Goal: Information Seeking & Learning: Learn about a topic

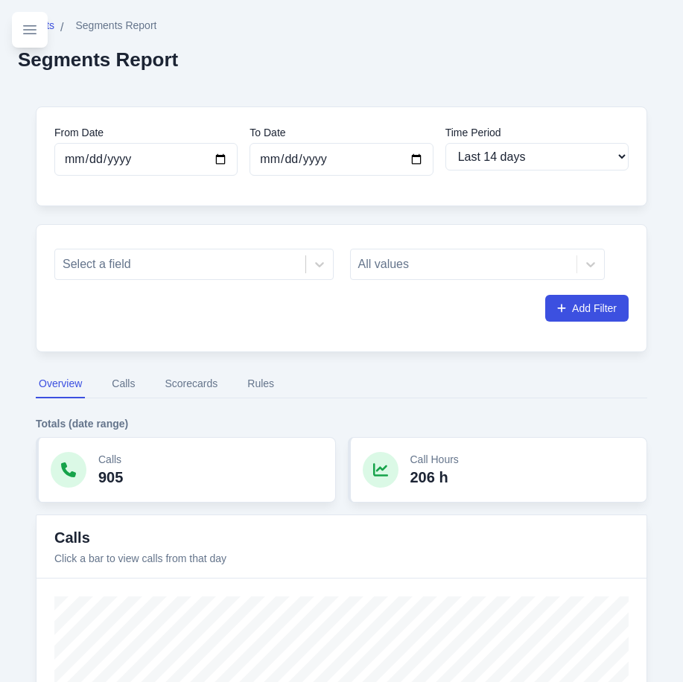
select select "14"
click at [165, 268] on div at bounding box center [180, 264] width 235 height 21
click at [165, 267] on div at bounding box center [180, 264] width 235 height 21
click at [192, 264] on div at bounding box center [180, 264] width 235 height 21
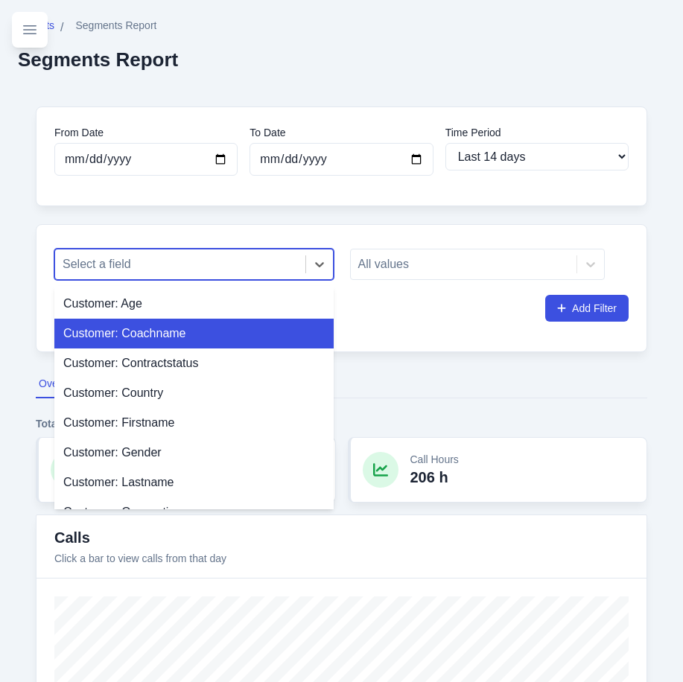
drag, startPoint x: 158, startPoint y: 329, endPoint x: 332, endPoint y: 282, distance: 180.5
click at [159, 328] on div "Customer: Coachname" at bounding box center [193, 334] width 279 height 30
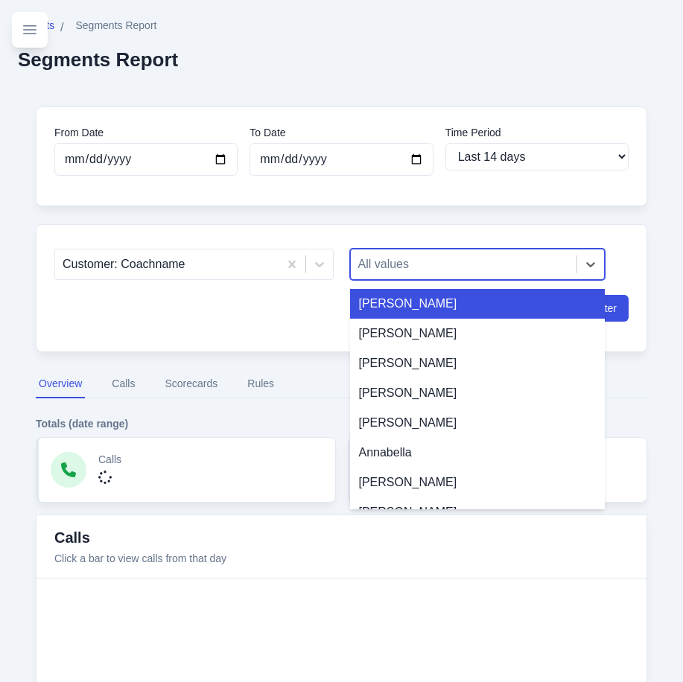
click at [387, 256] on div at bounding box center [464, 264] width 212 height 21
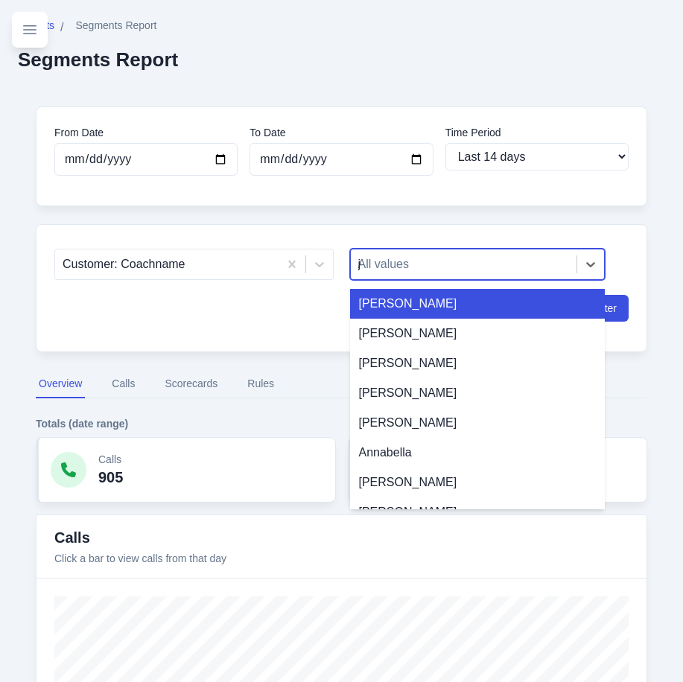
type input "joy"
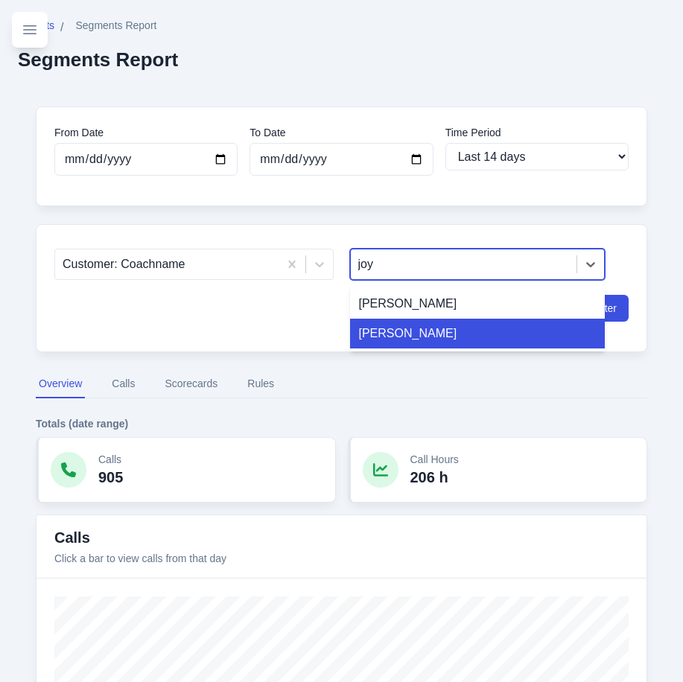
click at [400, 331] on div "[PERSON_NAME]" at bounding box center [478, 334] width 256 height 30
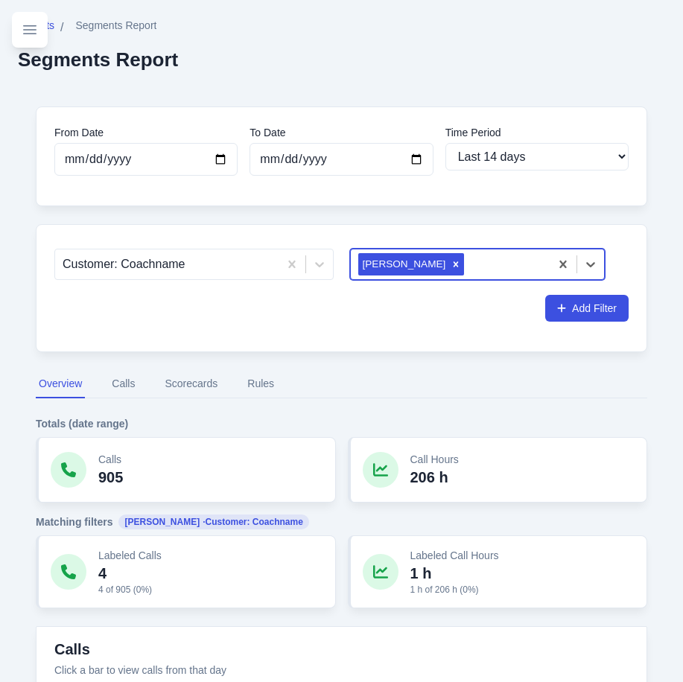
click at [258, 384] on button "Rules" at bounding box center [260, 384] width 33 height 28
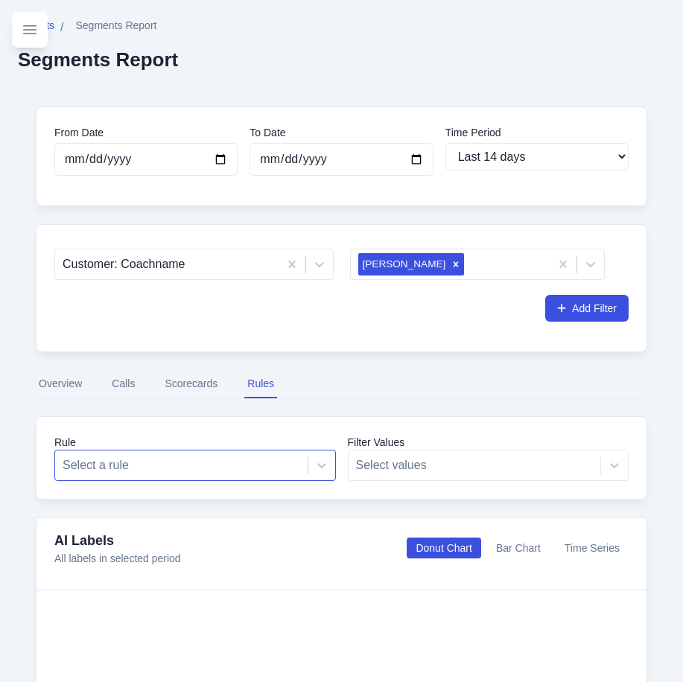
click at [193, 459] on div at bounding box center [182, 465] width 238 height 21
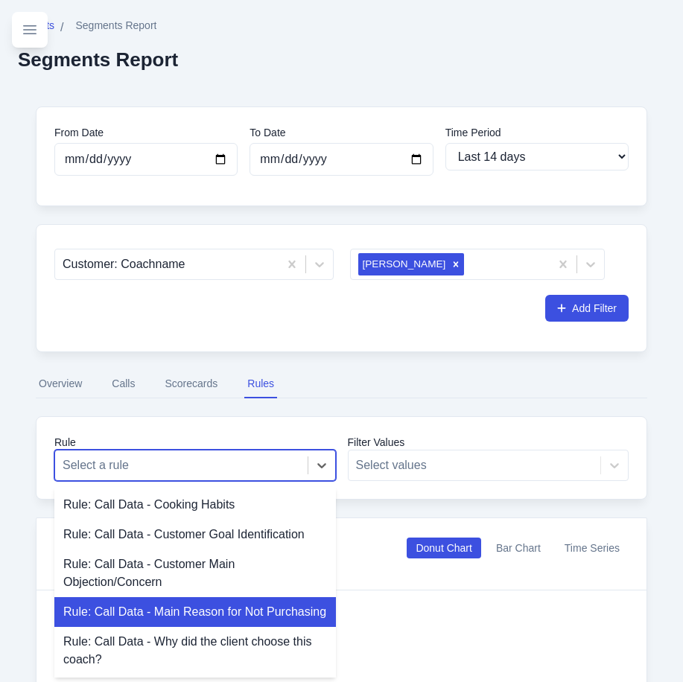
click at [197, 600] on div "Rule: Call Data - Main Reason for Not Purchasing" at bounding box center [195, 612] width 282 height 30
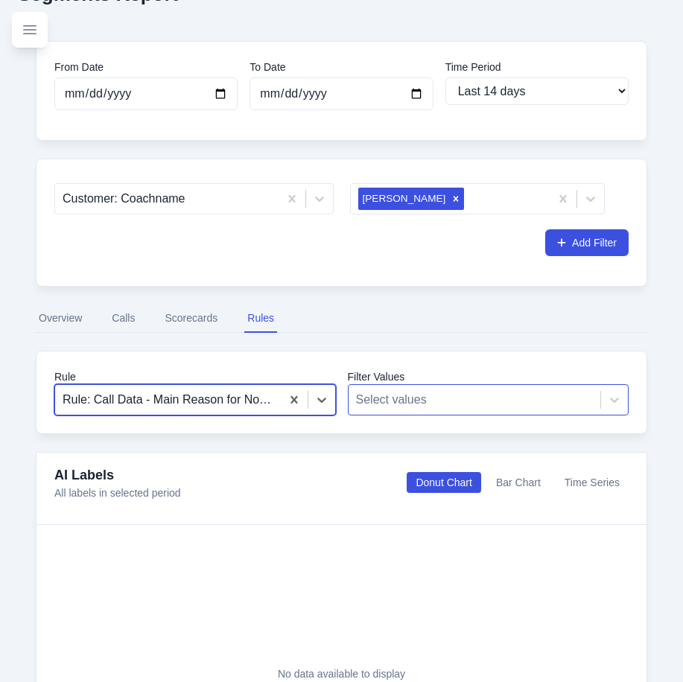
scroll to position [47, 0]
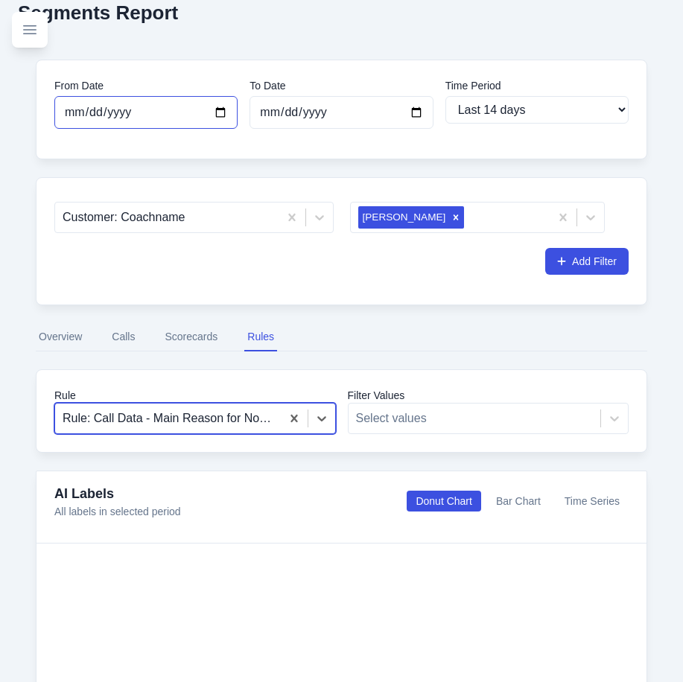
click at [124, 109] on input "[DATE]" at bounding box center [145, 112] width 183 height 33
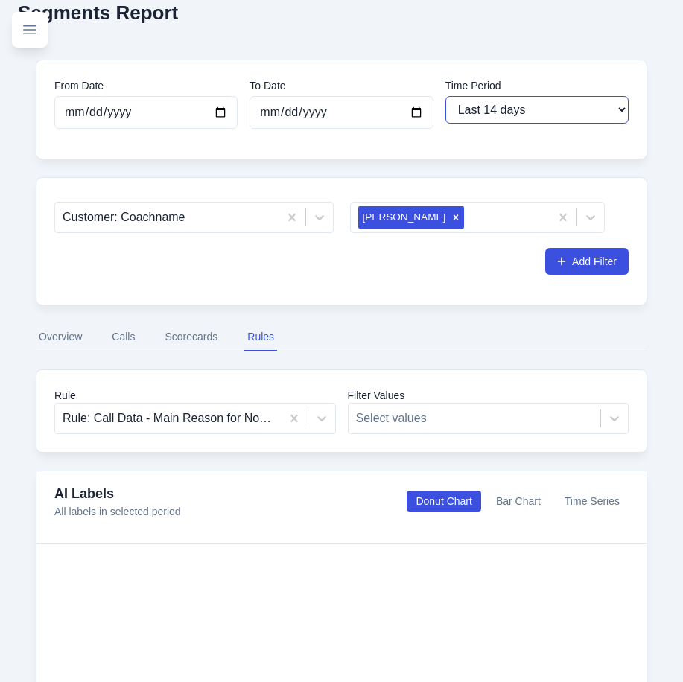
click at [470, 104] on select "Last 7 days Last 14 days Last 30 days Last 90 days Last 180 days Last 365 days …" at bounding box center [536, 110] width 183 height 28
select select "180"
click at [445, 96] on select "Last 7 days Last 14 days Last 30 days Last 90 days Last 180 days Last 365 days …" at bounding box center [536, 110] width 183 height 28
type input "[DATE]"
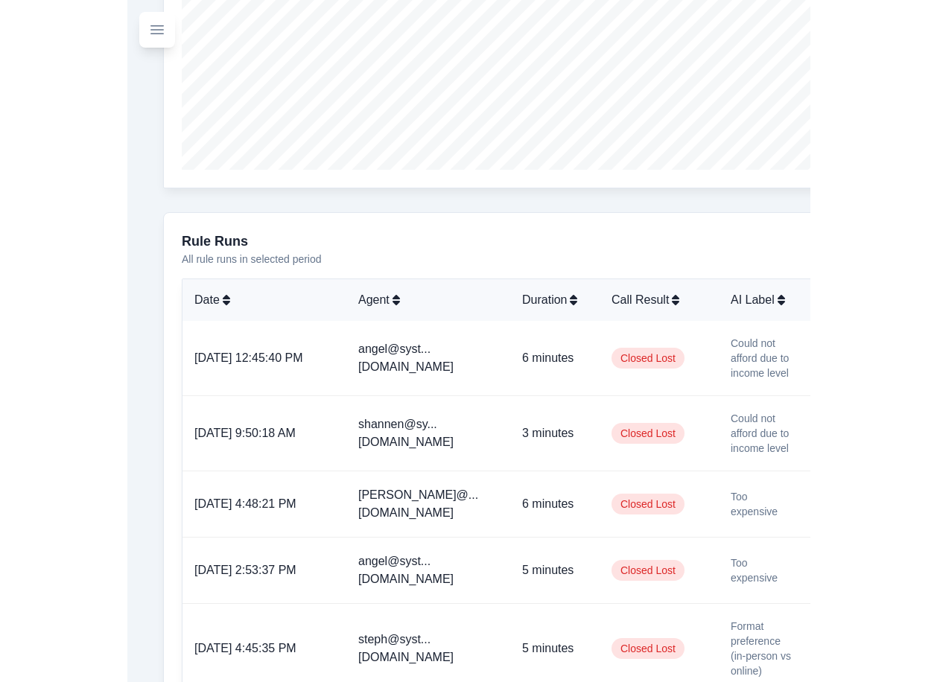
scroll to position [670, 0]
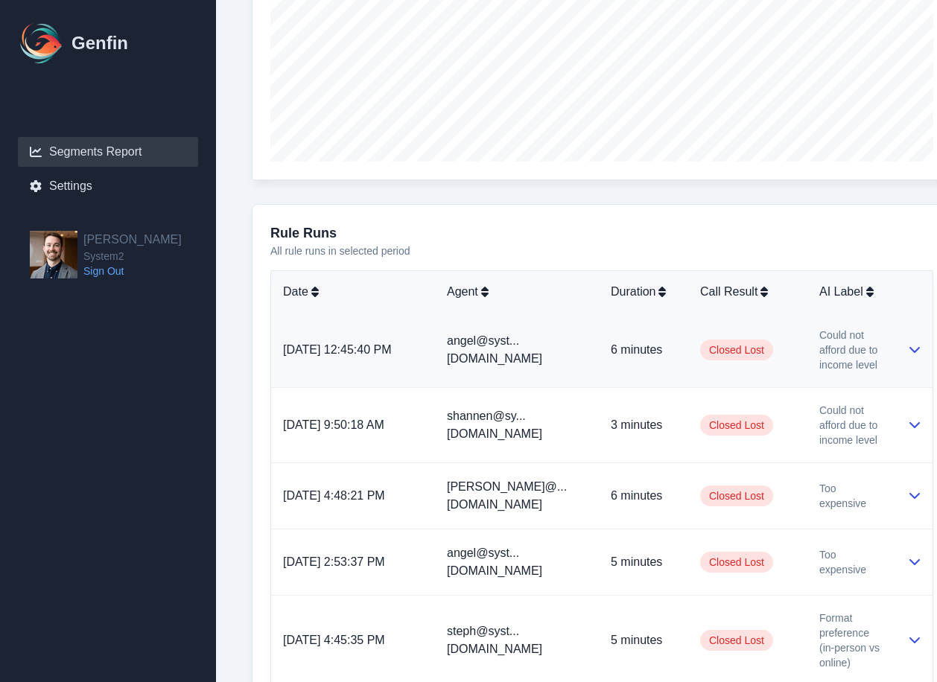
click at [682, 356] on td "Could not afford due to income level" at bounding box center [851, 350] width 89 height 75
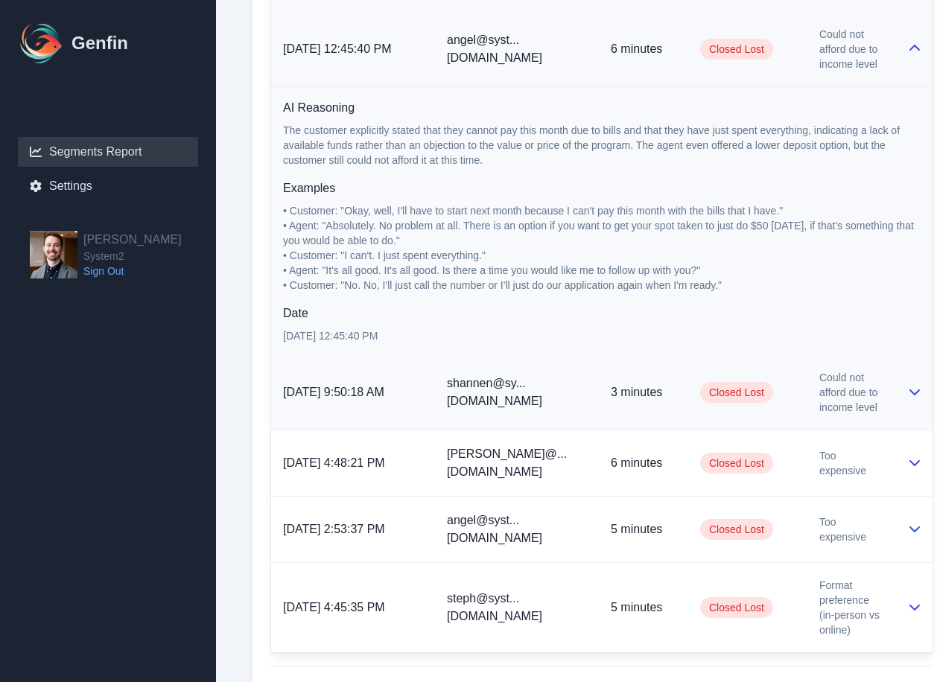
scroll to position [982, 0]
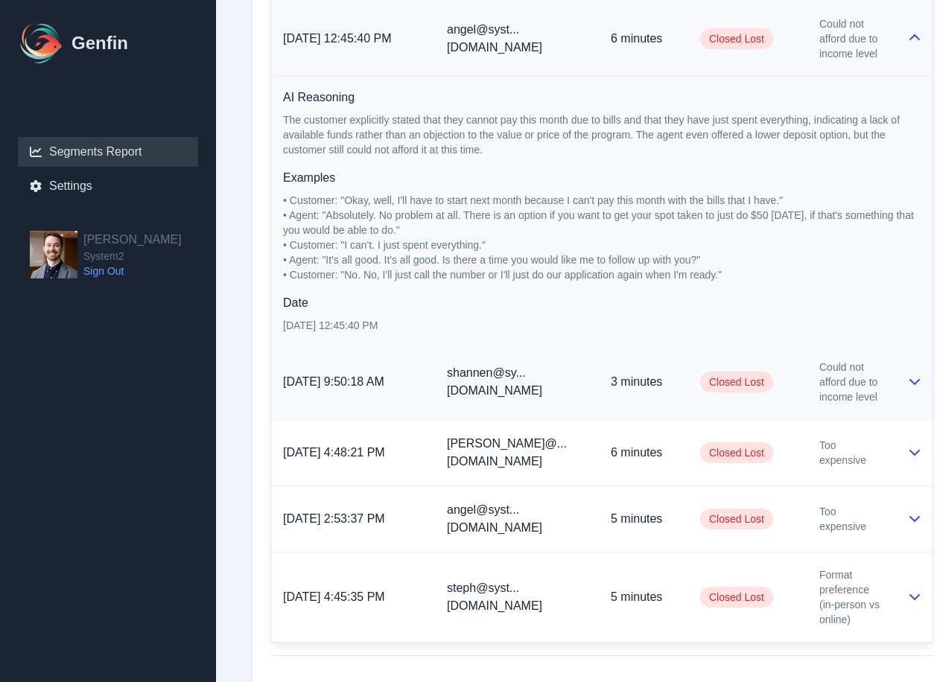
click at [682, 391] on td "Could not afford due to income level" at bounding box center [851, 382] width 89 height 75
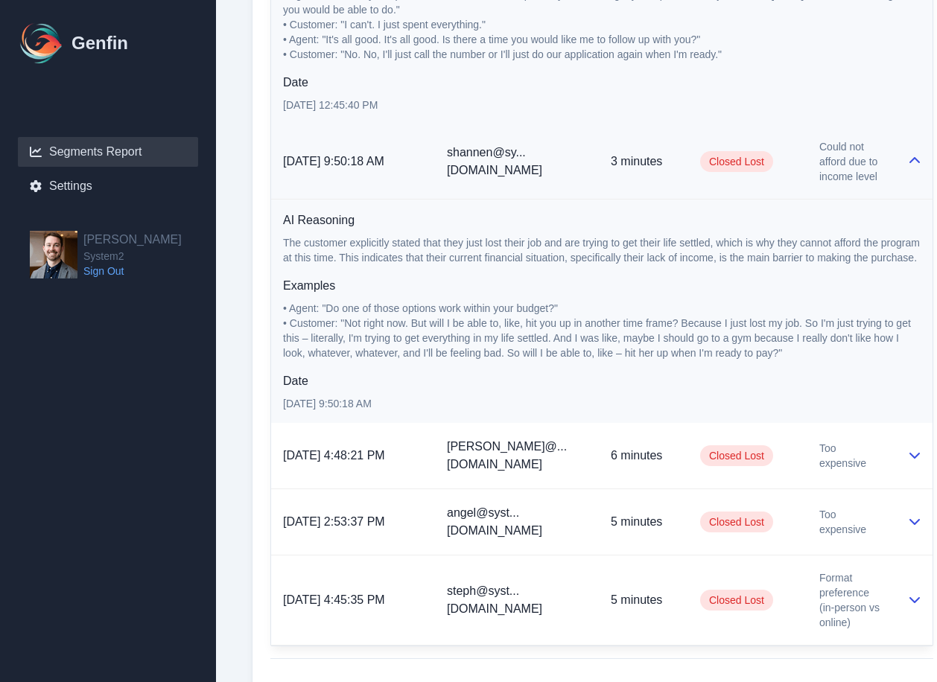
scroll to position [1234, 0]
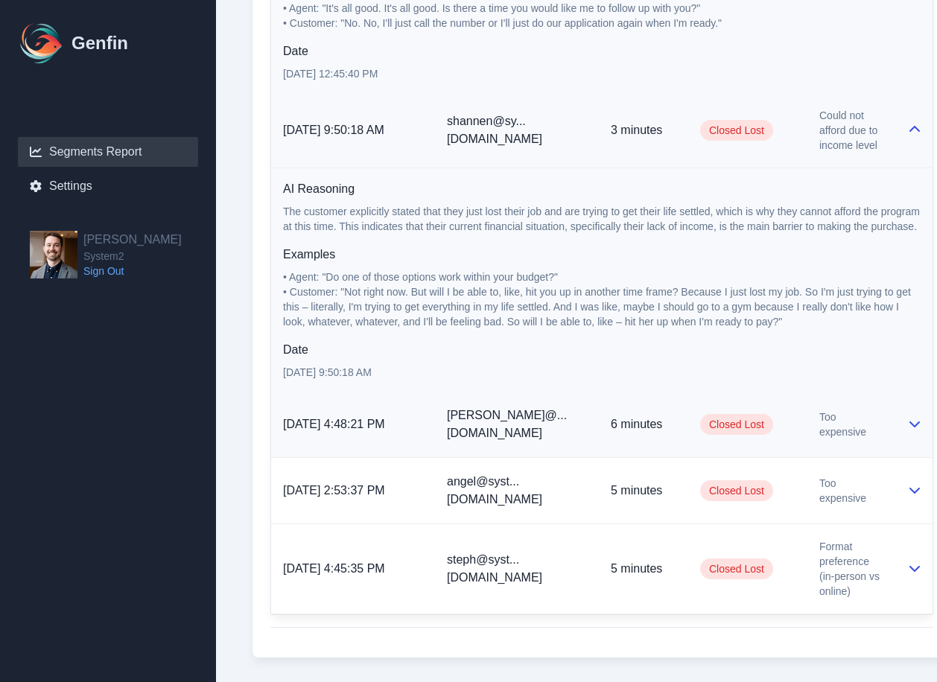
click at [633, 434] on td "6 minutes" at bounding box center [643, 425] width 89 height 66
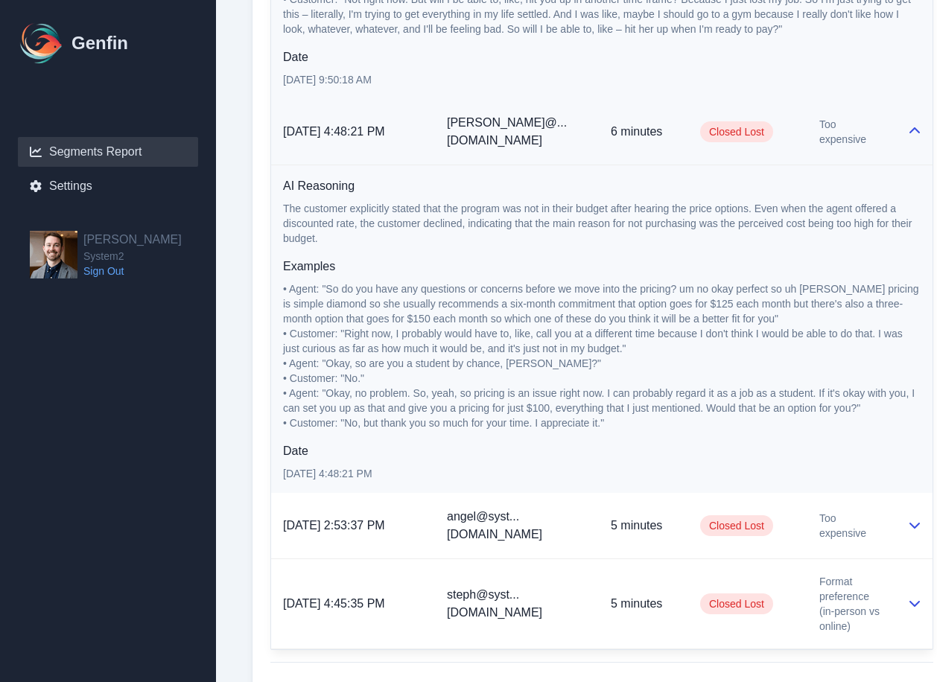
scroll to position [1561, 0]
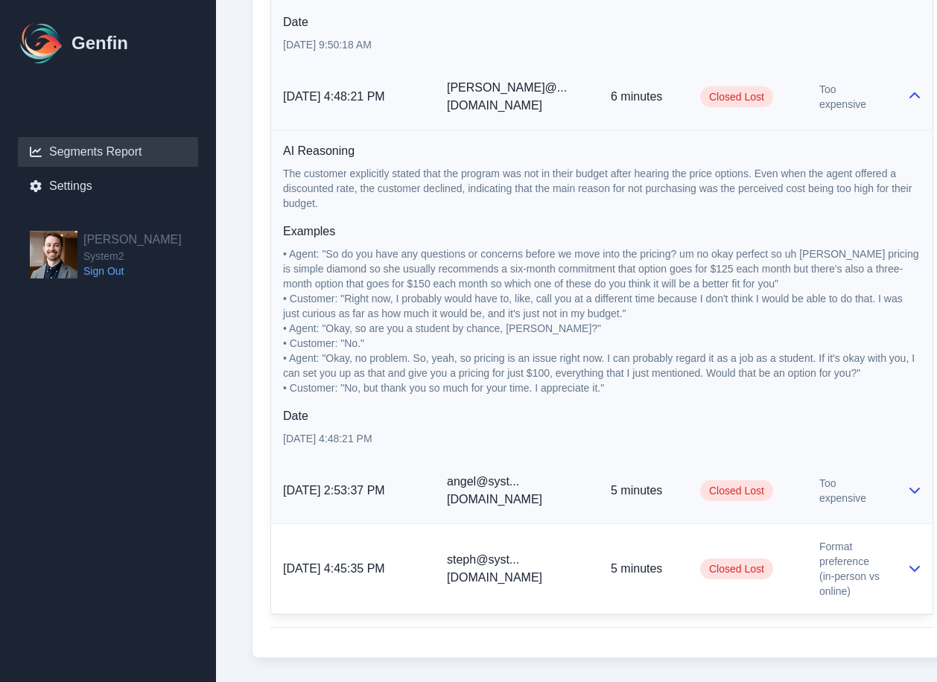
click at [653, 489] on p "5 minutes" at bounding box center [644, 491] width 66 height 18
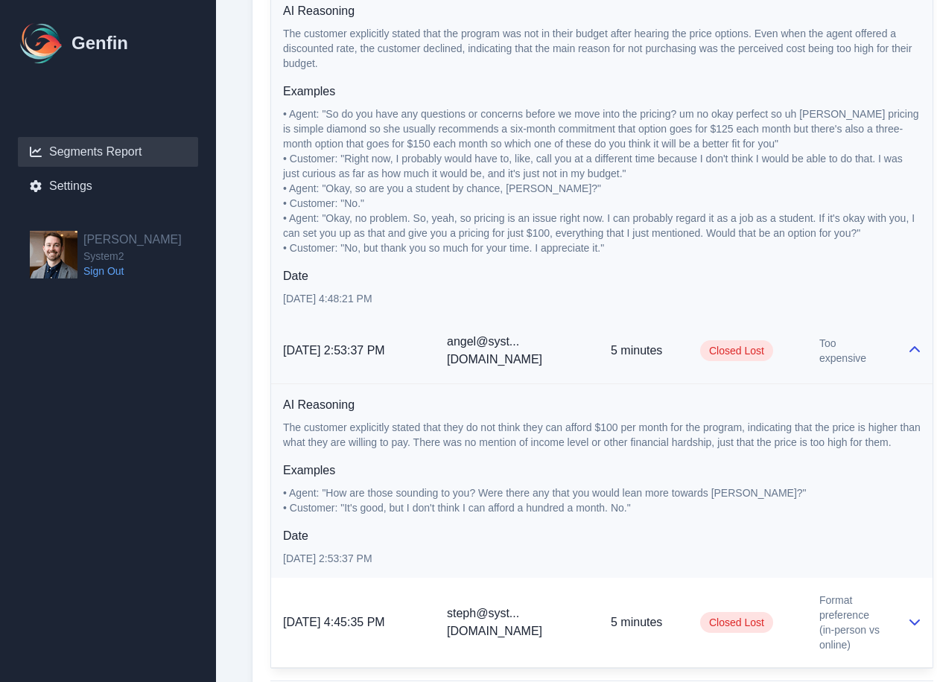
scroll to position [1730, 0]
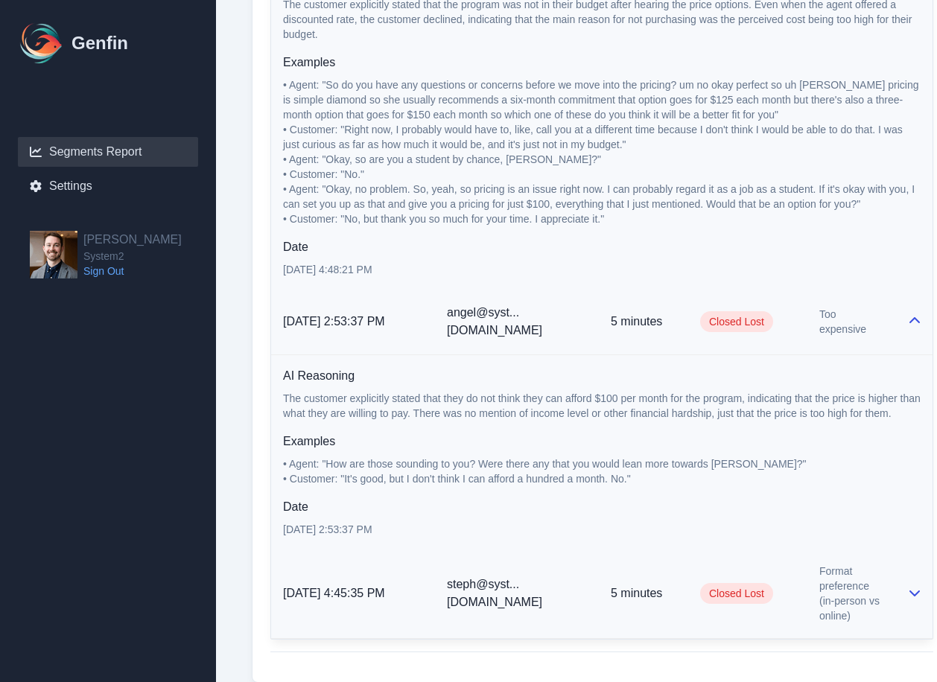
click at [672, 585] on p "5 minutes" at bounding box center [644, 594] width 66 height 18
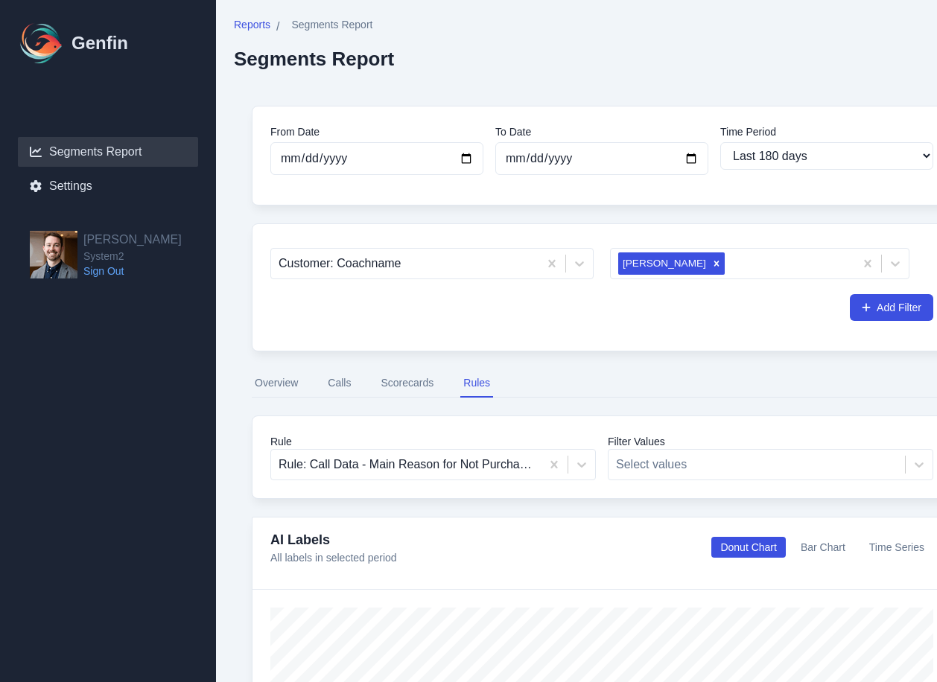
scroll to position [0, 0]
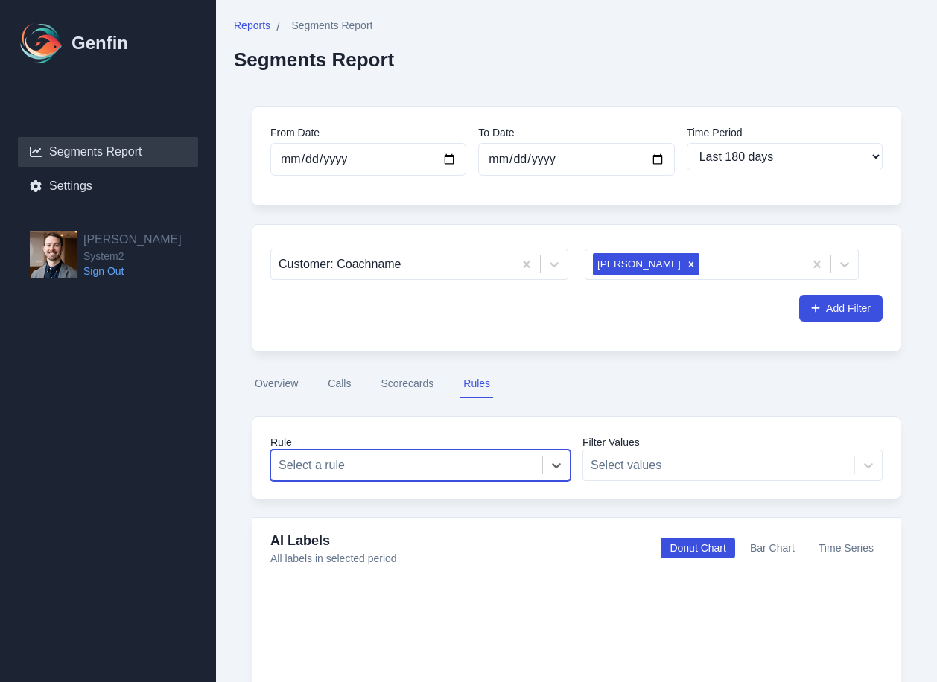
drag, startPoint x: 550, startPoint y: 463, endPoint x: 529, endPoint y: 461, distance: 21.7
click at [496, 460] on div at bounding box center [407, 465] width 256 height 21
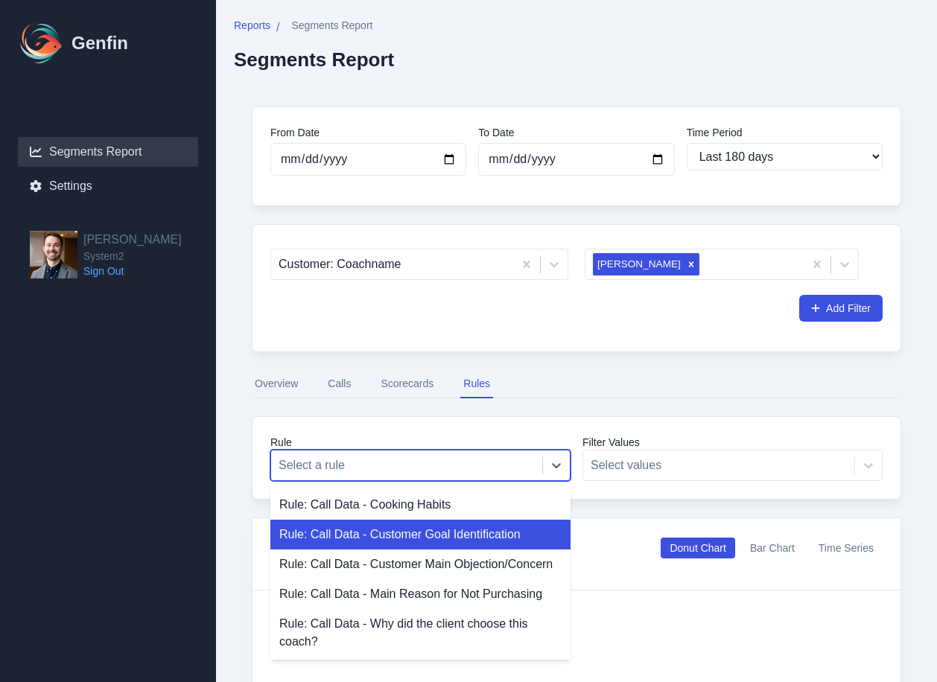
click at [475, 533] on div "Rule: Call Data - Customer Goal Identification" at bounding box center [420, 535] width 300 height 30
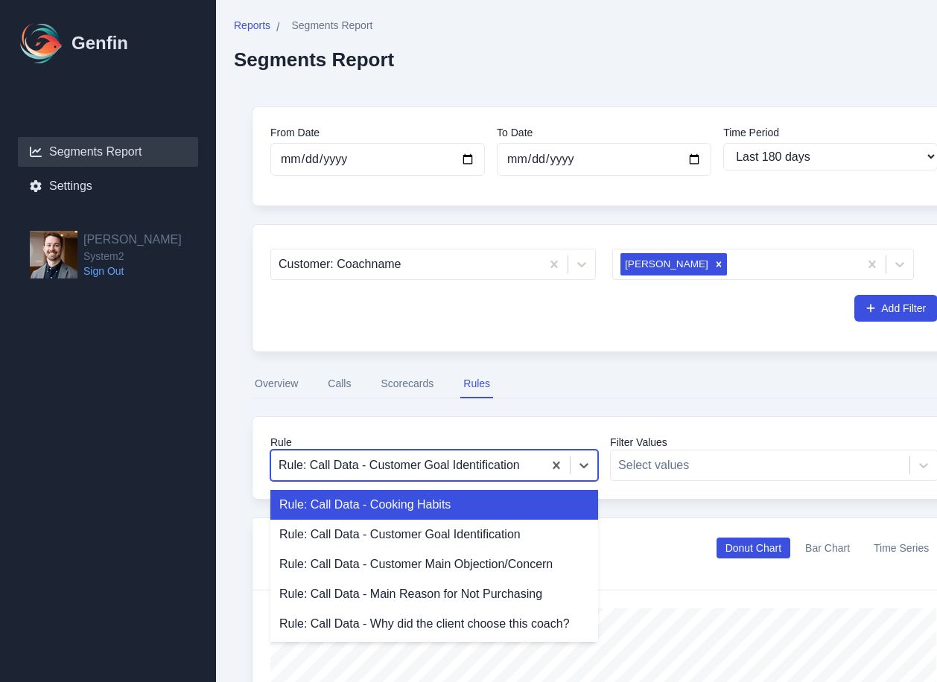
click at [461, 468] on div at bounding box center [407, 465] width 257 height 21
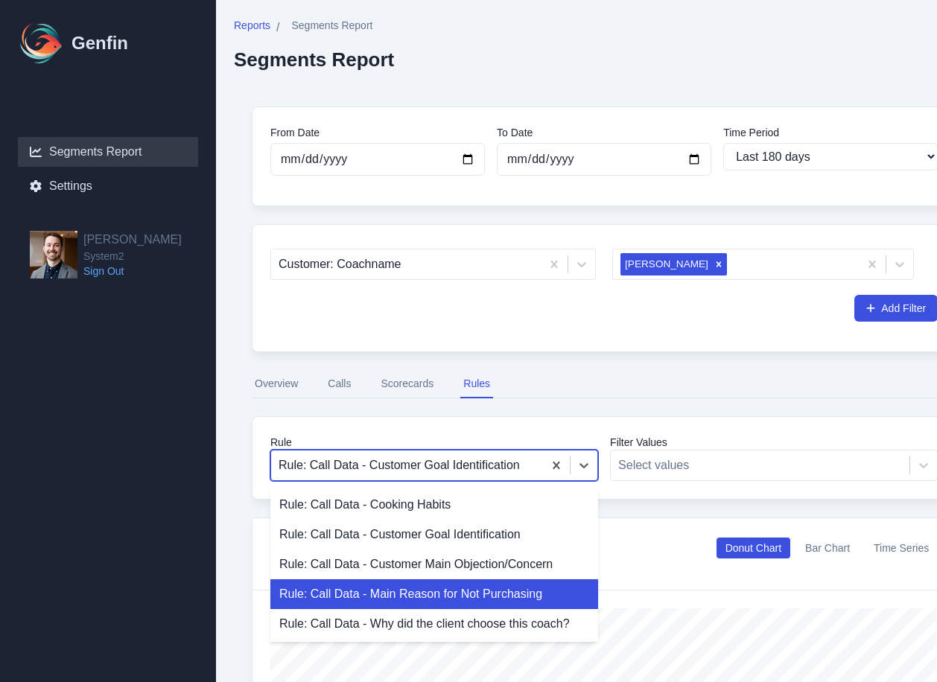
click at [490, 599] on div "Rule: Call Data - Main Reason for Not Purchasing" at bounding box center [434, 595] width 328 height 30
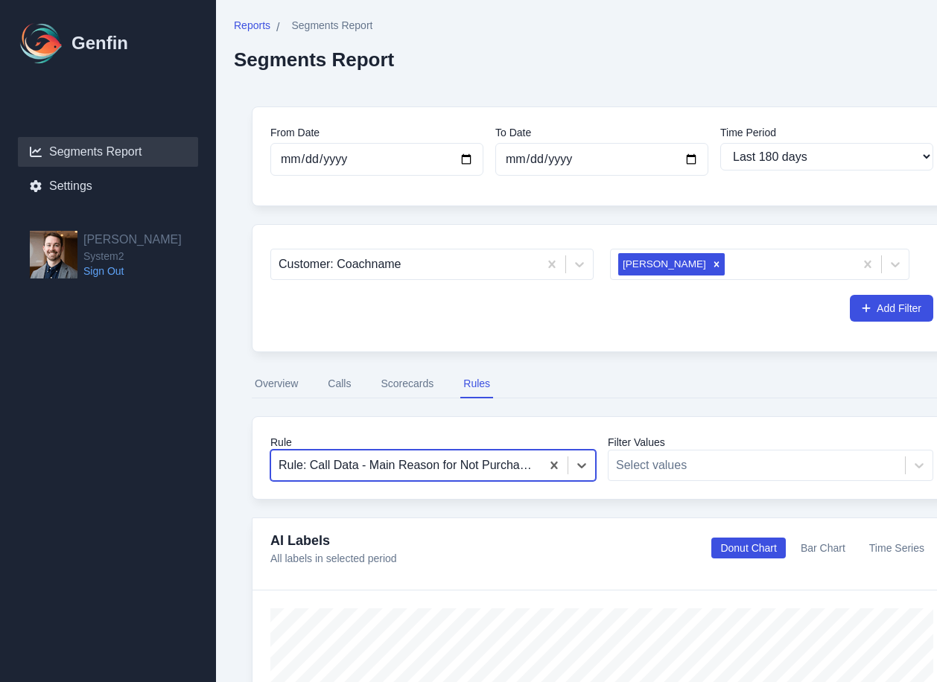
click at [413, 483] on div "Rule option Rule: Call Data - Main Reason for Not Purchasing, selected. Rule: C…" at bounding box center [602, 457] width 700 height 83
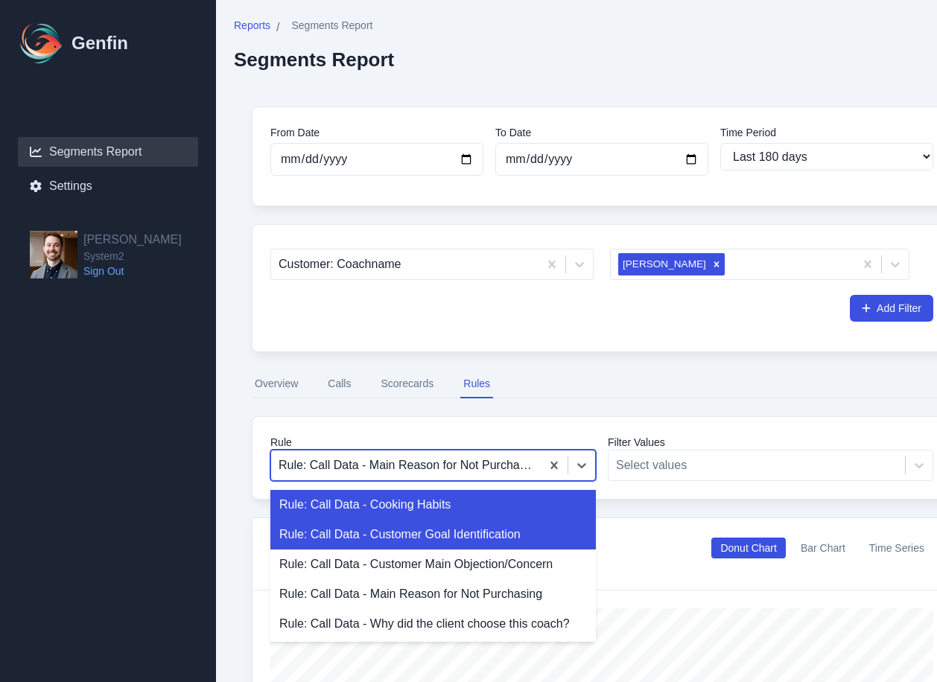
drag, startPoint x: 419, startPoint y: 475, endPoint x: 419, endPoint y: 533, distance: 58.1
click at [419, 477] on div "Rule: Call Data - Main Reason for Not Purchasing" at bounding box center [406, 465] width 270 height 27
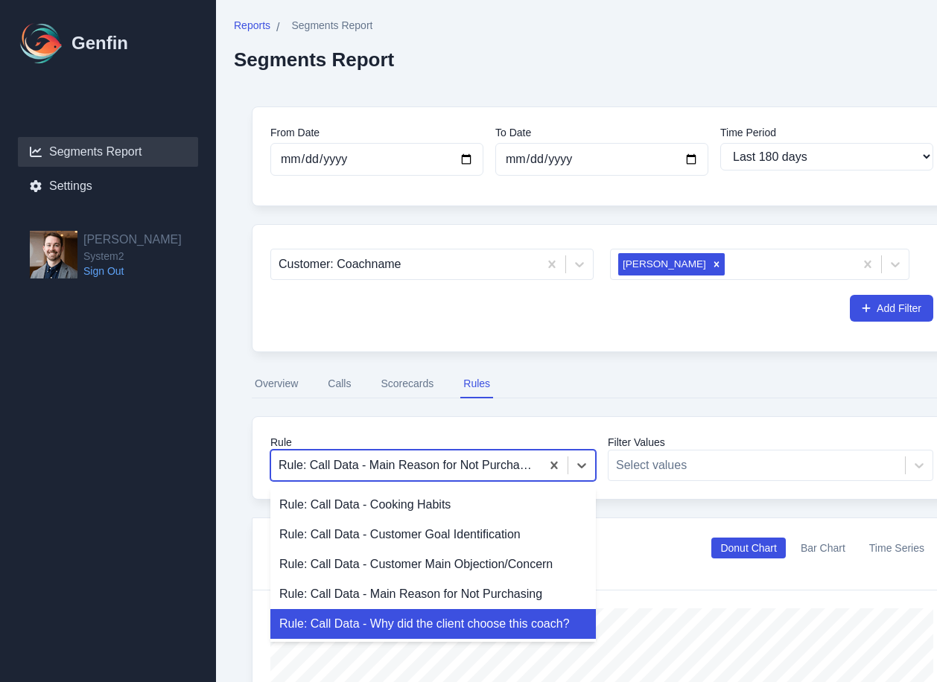
click at [460, 618] on div "Rule: Call Data - Why did the client choose this coach?" at bounding box center [433, 624] width 326 height 30
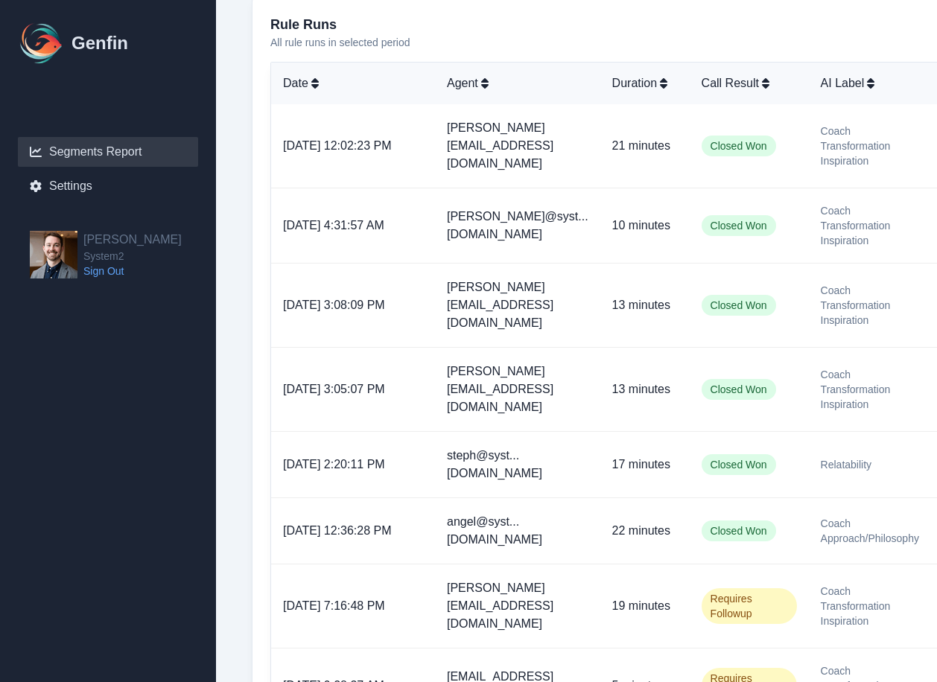
scroll to position [888, 0]
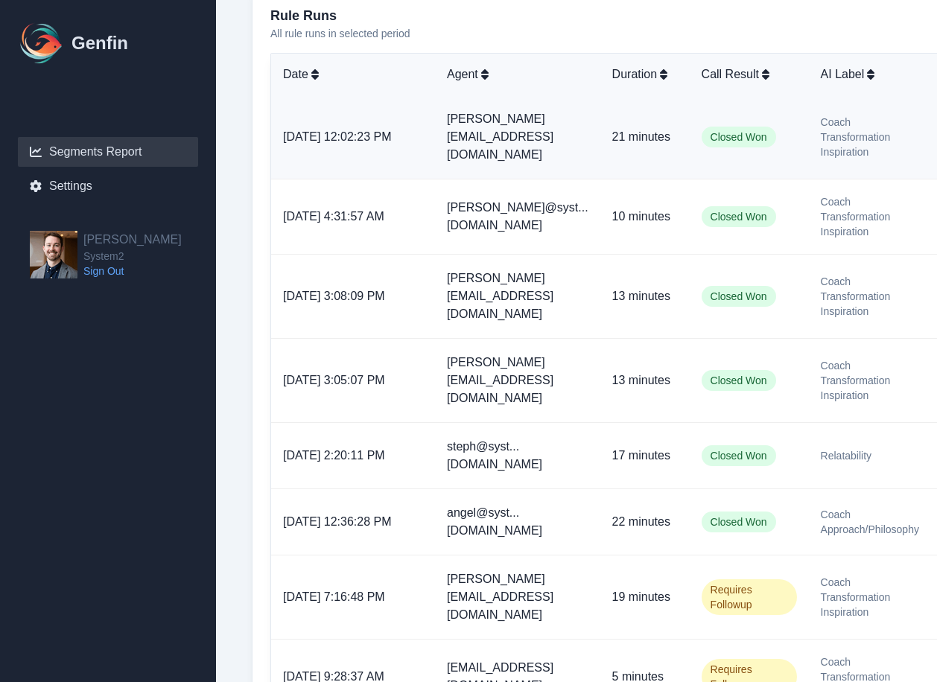
click at [682, 137] on span "Coach Transformation Inspiration" at bounding box center [870, 137] width 98 height 45
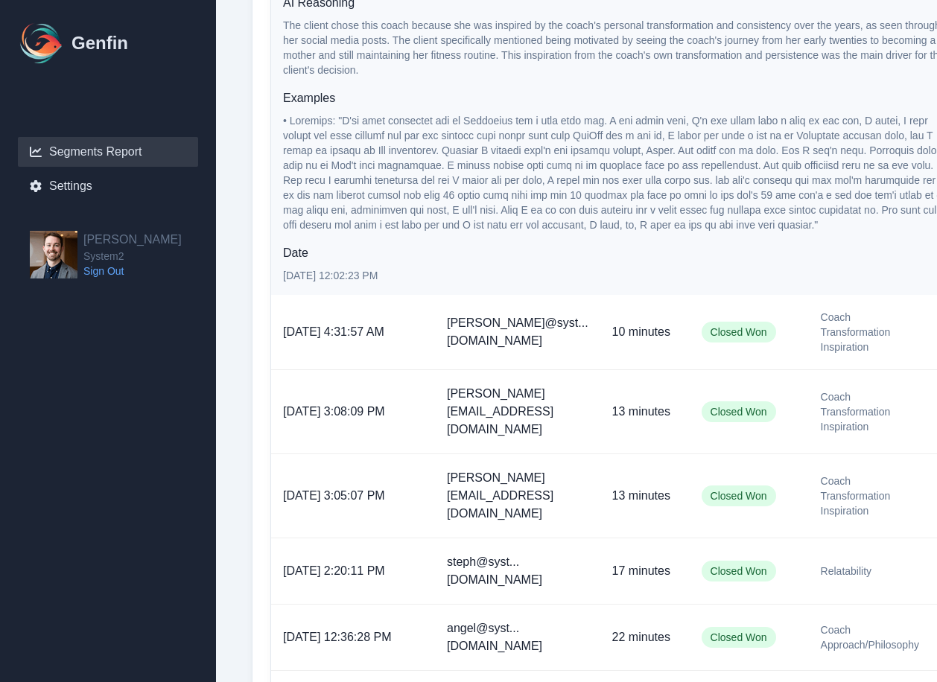
scroll to position [1088, 0]
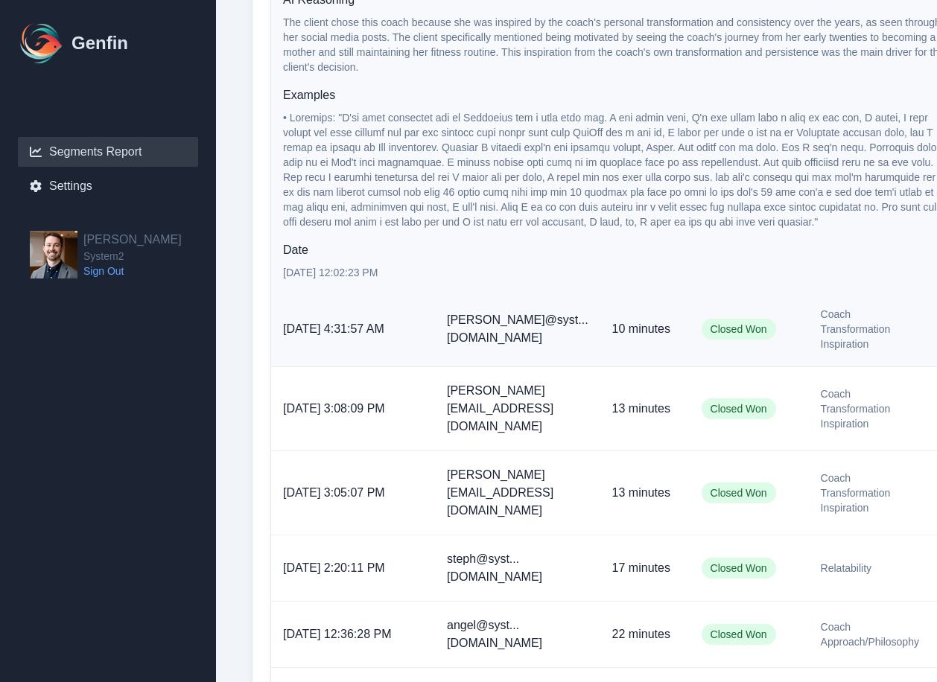
click at [586, 346] on td "[PERSON_NAME]@syst...[DOMAIN_NAME]" at bounding box center [517, 329] width 165 height 75
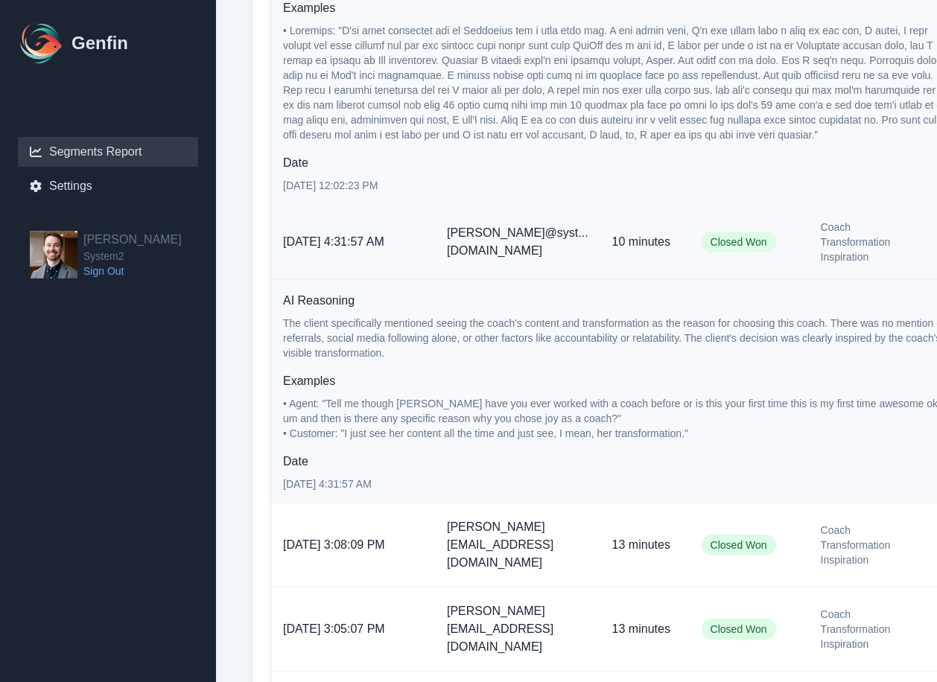
scroll to position [1225, 0]
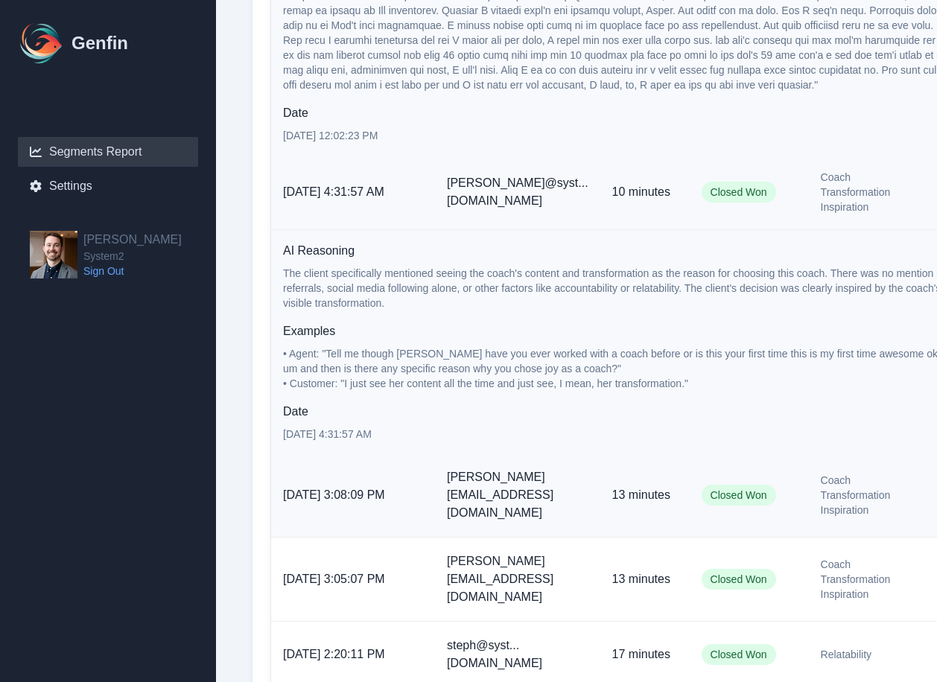
click at [638, 487] on p "13 minutes" at bounding box center [645, 495] width 66 height 18
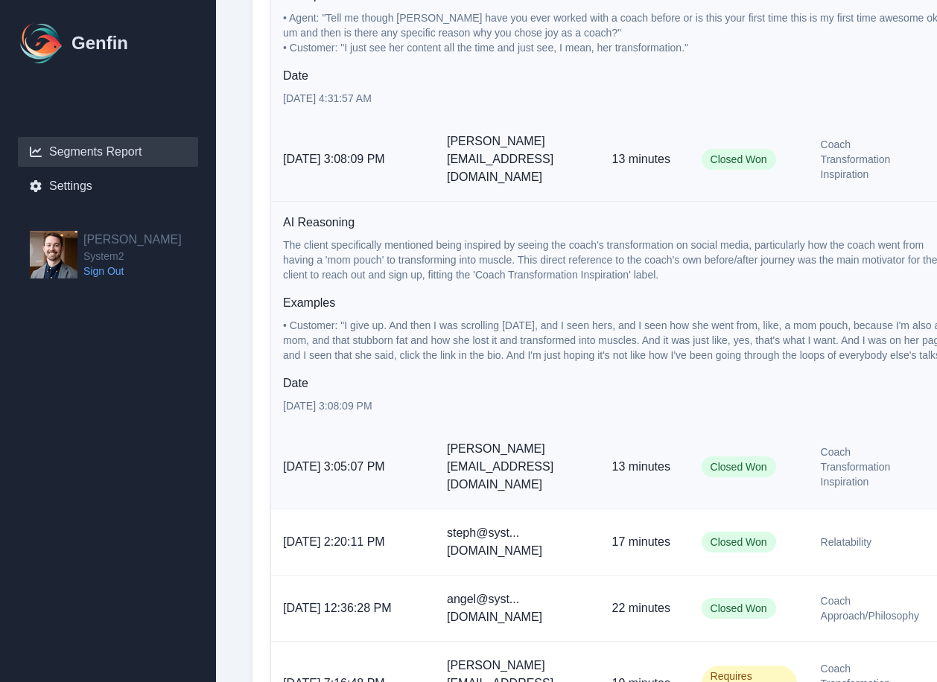
click at [638, 458] on p "13 minutes" at bounding box center [645, 467] width 66 height 18
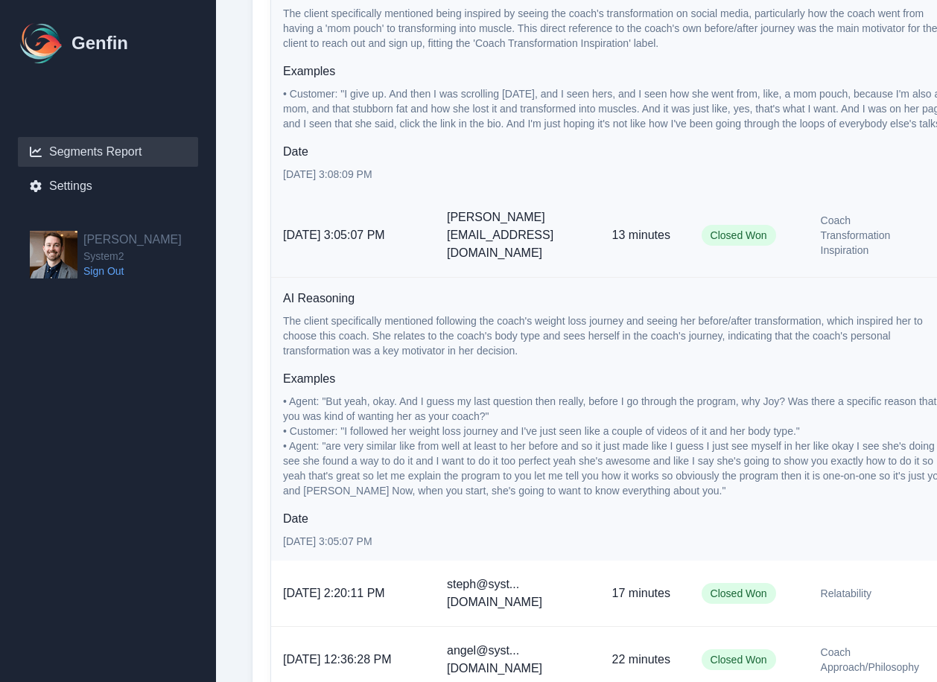
scroll to position [1871, 0]
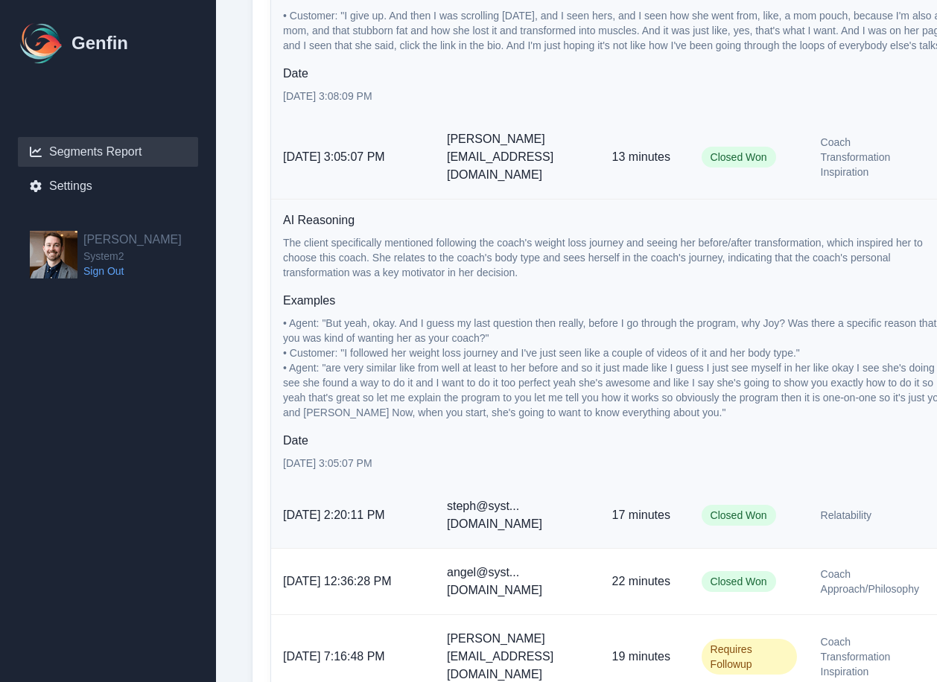
click at [637, 483] on td "17 minutes" at bounding box center [644, 516] width 89 height 66
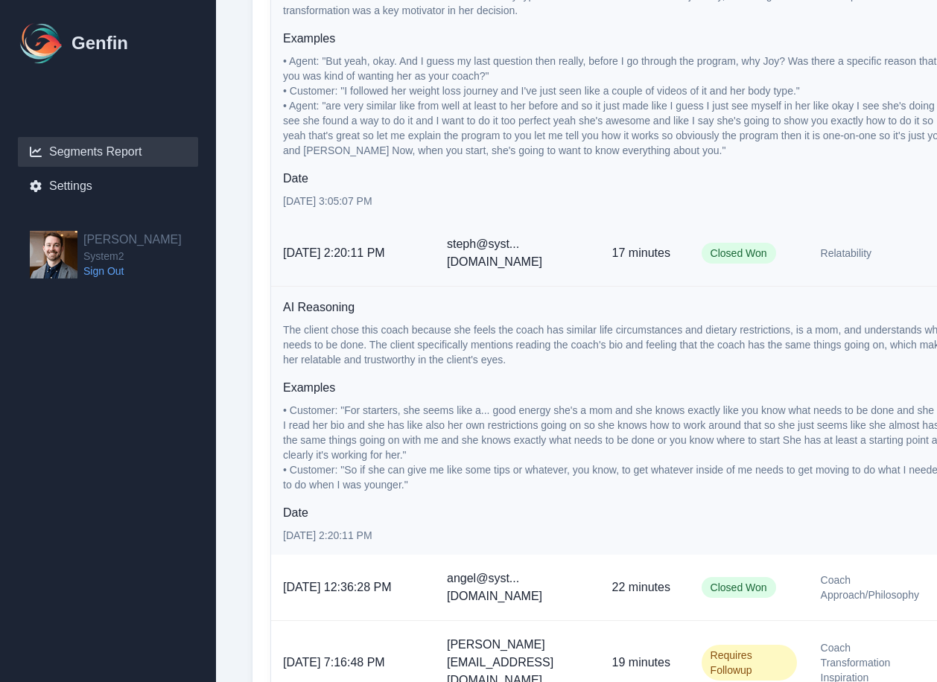
scroll to position [2173, 0]
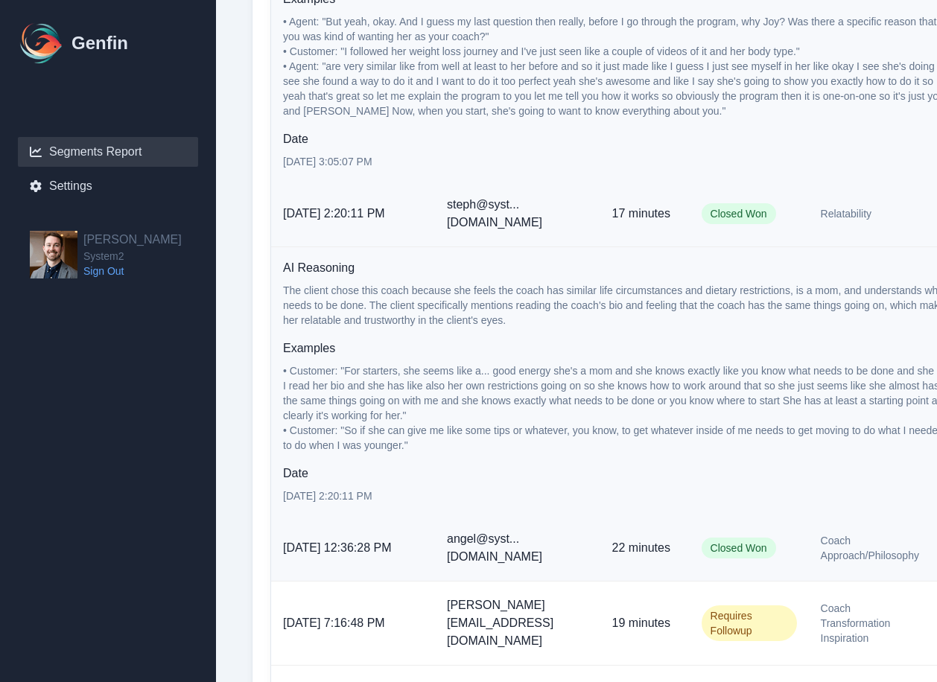
click at [516, 515] on td "angel@syst...[DOMAIN_NAME]" at bounding box center [517, 548] width 165 height 66
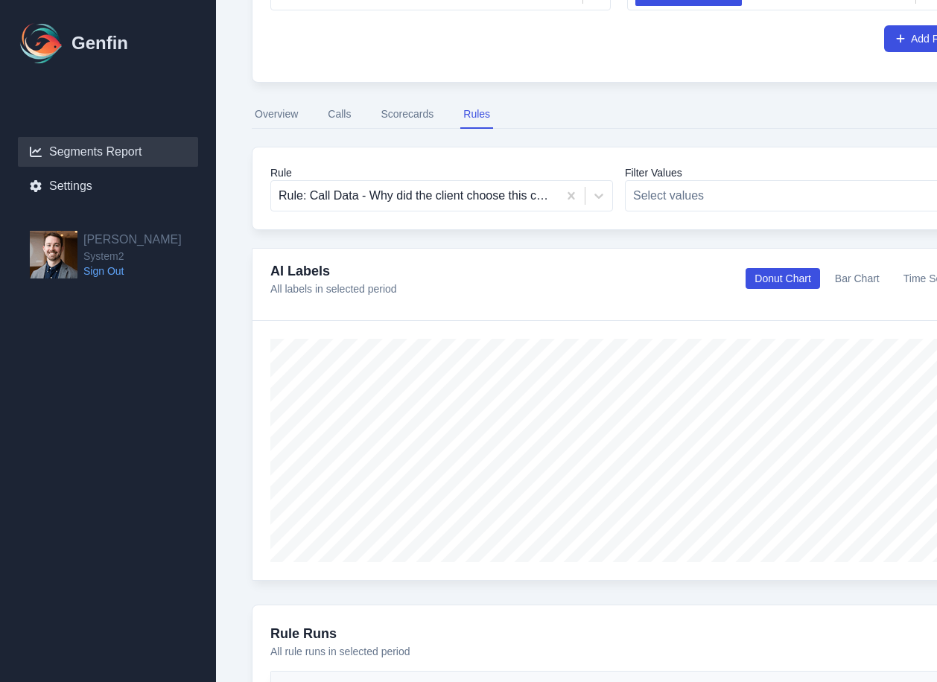
scroll to position [144, 0]
